Goal: Task Accomplishment & Management: Manage account settings

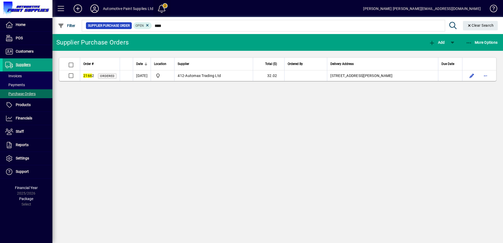
click at [163, 12] on span at bounding box center [162, 8] width 13 height 13
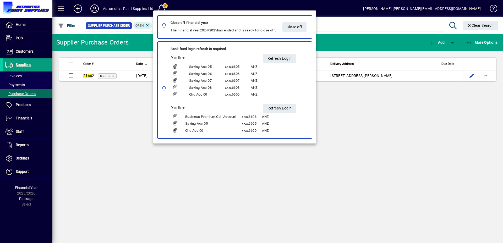
click at [105, 90] on div at bounding box center [251, 121] width 503 height 243
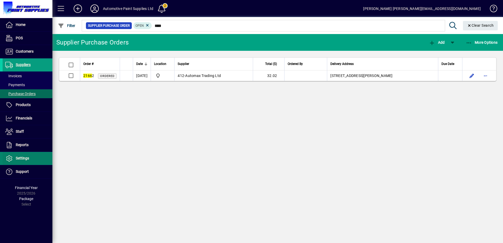
click at [24, 155] on span at bounding box center [28, 158] width 50 height 13
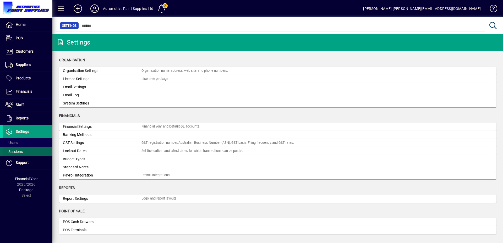
click at [23, 146] on span at bounding box center [28, 151] width 50 height 13
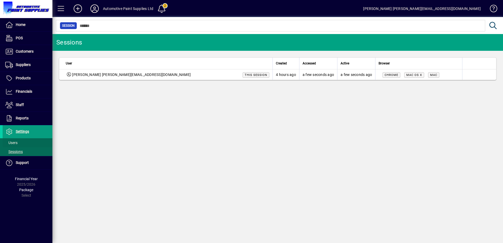
click at [24, 144] on span at bounding box center [28, 142] width 50 height 13
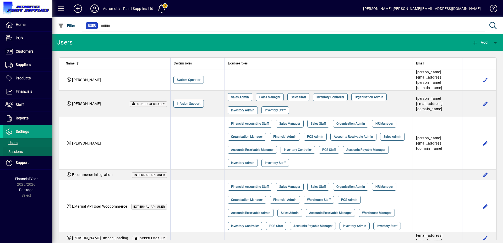
click at [15, 148] on span at bounding box center [28, 151] width 50 height 13
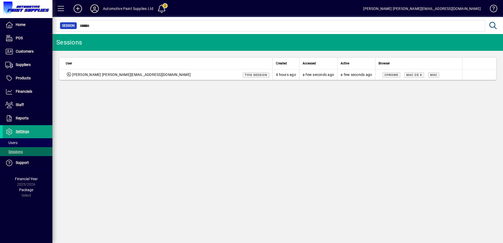
click at [96, 6] on icon at bounding box center [94, 8] width 10 height 8
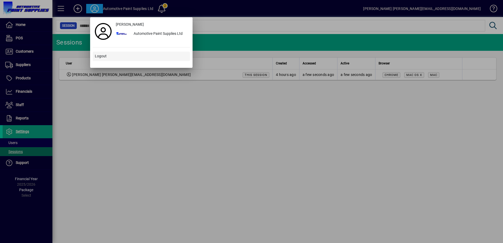
click at [99, 55] on span "Logout" at bounding box center [101, 56] width 12 height 6
